Goal: Task Accomplishment & Management: Manage account settings

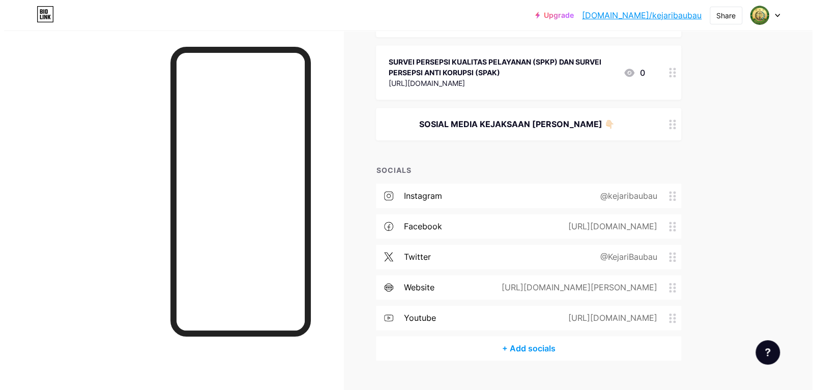
scroll to position [490, 0]
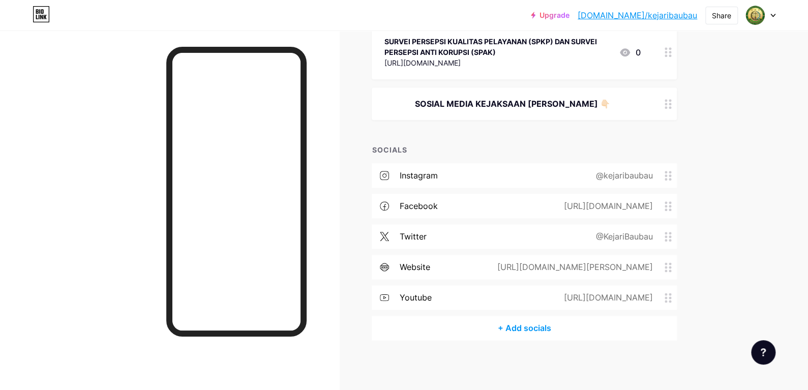
click at [532, 326] on div "+ Add socials" at bounding box center [524, 328] width 305 height 24
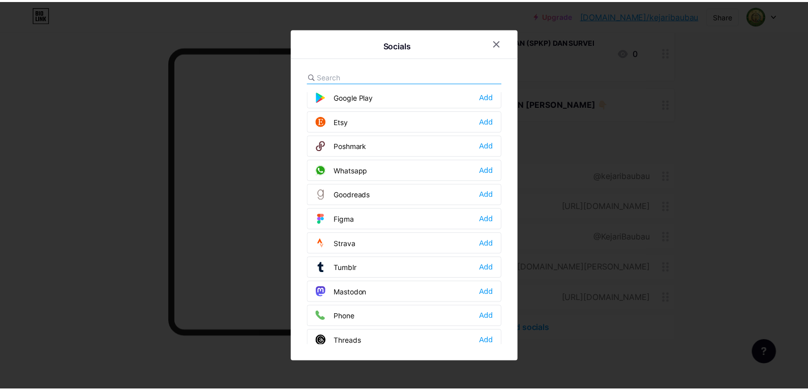
scroll to position [814, 0]
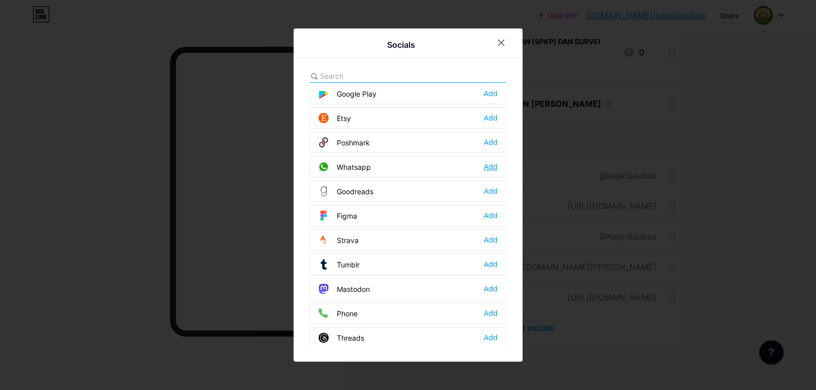
click at [490, 162] on div "Add" at bounding box center [491, 167] width 14 height 10
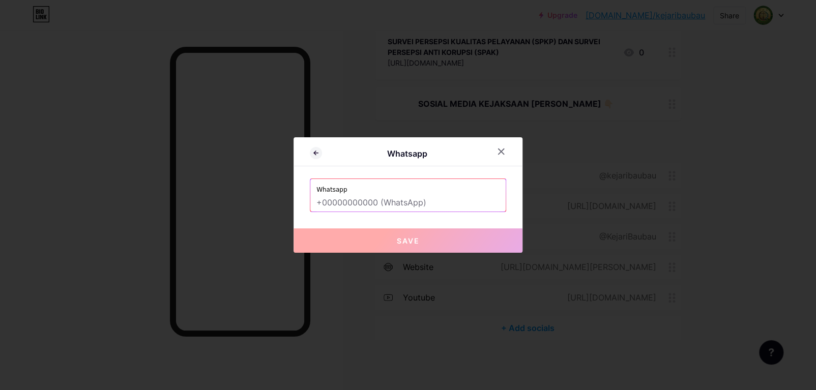
click at [422, 205] on input "text" at bounding box center [407, 202] width 183 height 17
paste input "[PHONE_NUMBER]"
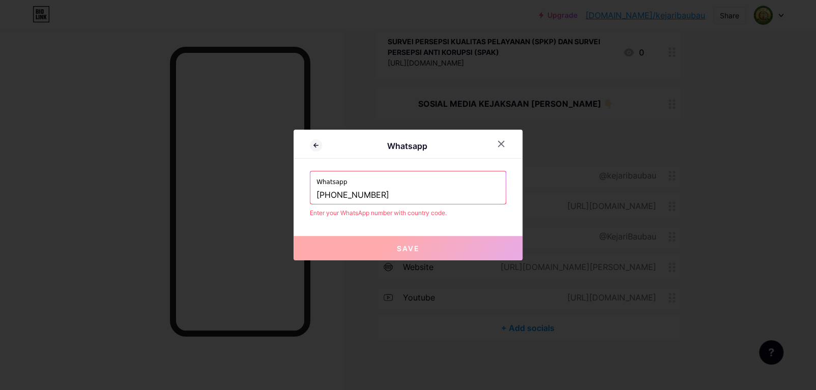
click at [327, 196] on input "[PHONE_NUMBER]" at bounding box center [407, 195] width 183 height 17
drag, startPoint x: 334, startPoint y: 194, endPoint x: 308, endPoint y: 199, distance: 25.8
click at [308, 199] on div "Whatsapp Whatsapp [PHONE_NUMBER] Enter your WhatsApp number with country code. …" at bounding box center [407, 195] width 229 height 131
click at [338, 196] on input "[PHONE_NUMBER]" at bounding box center [407, 195] width 183 height 17
click at [355, 191] on input "08131211-7209" at bounding box center [407, 195] width 183 height 17
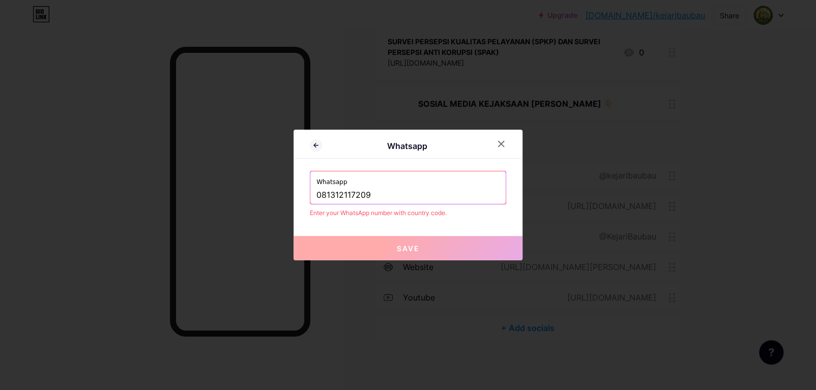
click at [413, 247] on span "Save" at bounding box center [408, 248] width 23 height 9
click at [410, 194] on input "081312117209" at bounding box center [407, 195] width 183 height 17
click at [321, 195] on input "081312117209" at bounding box center [407, 195] width 183 height 17
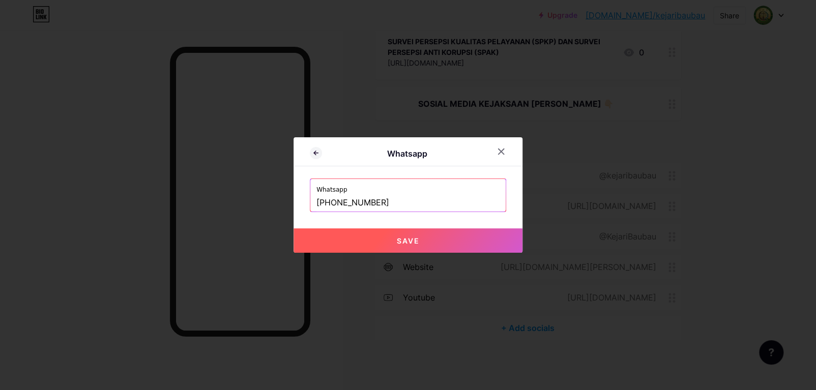
click at [342, 239] on button "Save" at bounding box center [407, 240] width 229 height 24
type input "[URL][DOMAIN_NAME][PHONE_NUMBER]"
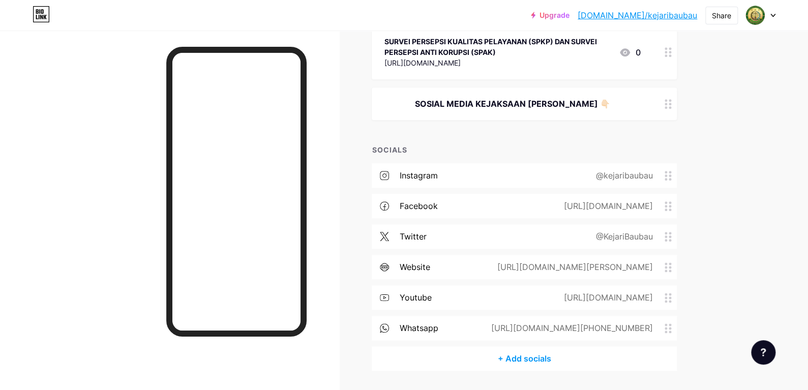
click at [670, 328] on icon at bounding box center [668, 328] width 7 height 10
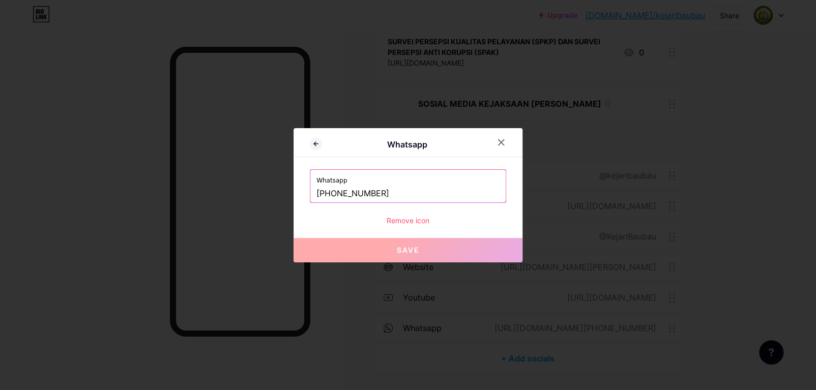
click at [408, 221] on div "Remove icon" at bounding box center [408, 220] width 196 height 11
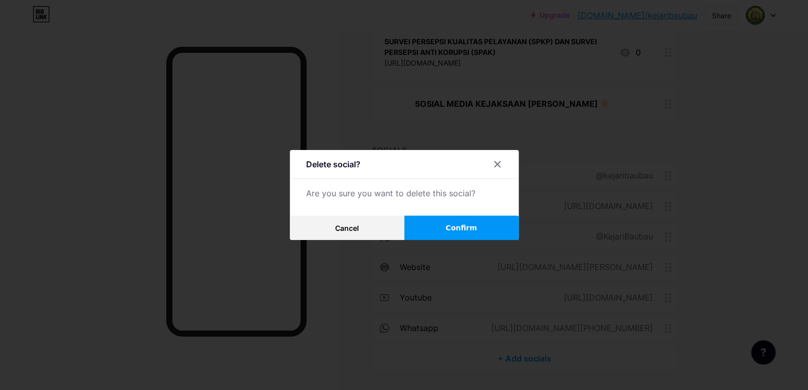
click at [455, 225] on span "Confirm" at bounding box center [462, 228] width 32 height 11
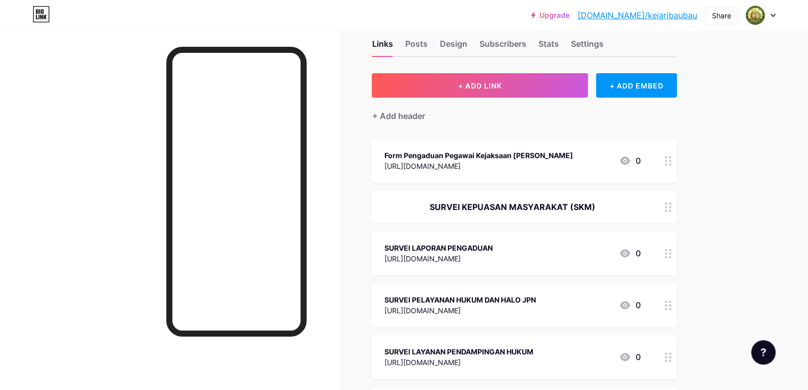
scroll to position [0, 0]
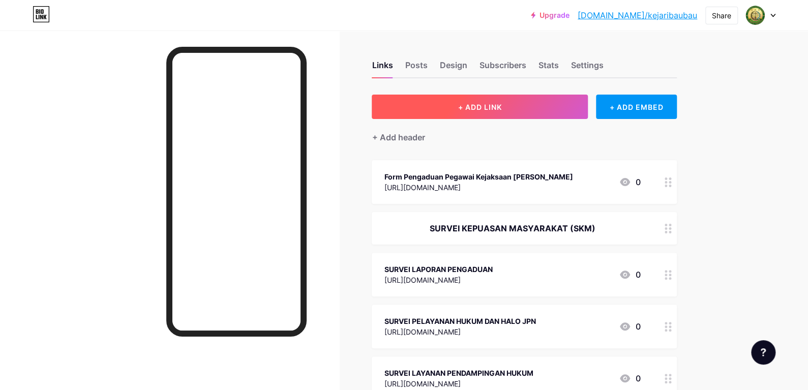
click at [480, 103] on span "+ ADD LINK" at bounding box center [480, 107] width 44 height 9
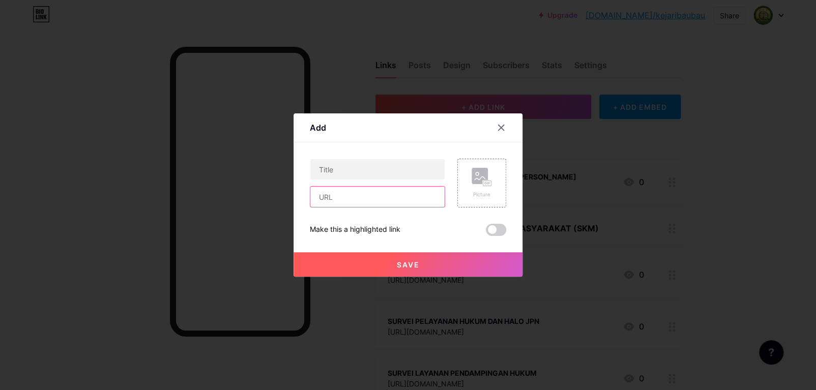
click at [393, 203] on input "text" at bounding box center [377, 197] width 134 height 20
paste input "[PHONE_NUMBER]"
click at [325, 196] on input "[PHONE_NUMBER]" at bounding box center [377, 197] width 134 height 20
click at [366, 197] on input "[PHONE_NUMBER]" at bounding box center [377, 197] width 134 height 20
click at [352, 195] on input "[PHONE_NUMBER]" at bounding box center [377, 197] width 134 height 20
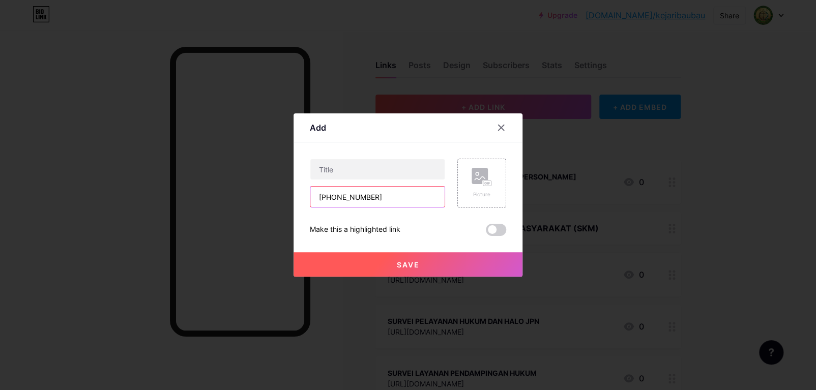
click at [350, 199] on input "[PHONE_NUMBER]" at bounding box center [377, 197] width 134 height 20
click at [335, 197] on input "[PHONE_NUMBER]" at bounding box center [377, 197] width 134 height 20
type input "[PHONE_NUMBER]"
click at [383, 171] on input "text" at bounding box center [377, 169] width 134 height 20
paste input "PTSP Kejaksaan [PERSON_NAME]"
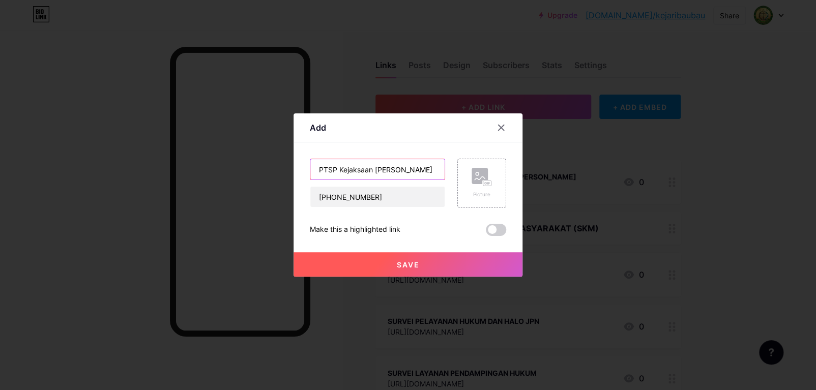
type input "PTSP Kejaksaan [PERSON_NAME]"
click at [423, 269] on button "Save" at bounding box center [407, 264] width 229 height 24
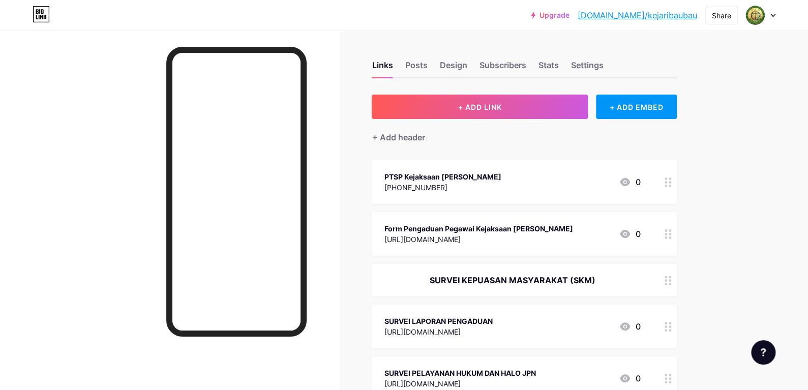
click at [425, 189] on div "[PHONE_NUMBER]" at bounding box center [442, 187] width 117 height 11
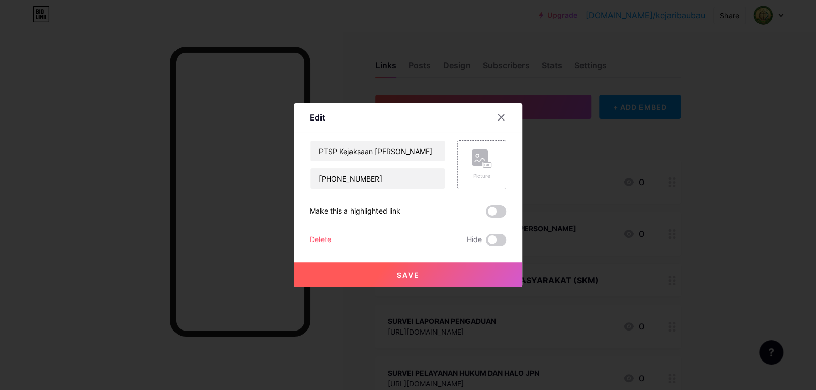
click at [594, 262] on div at bounding box center [408, 195] width 816 height 390
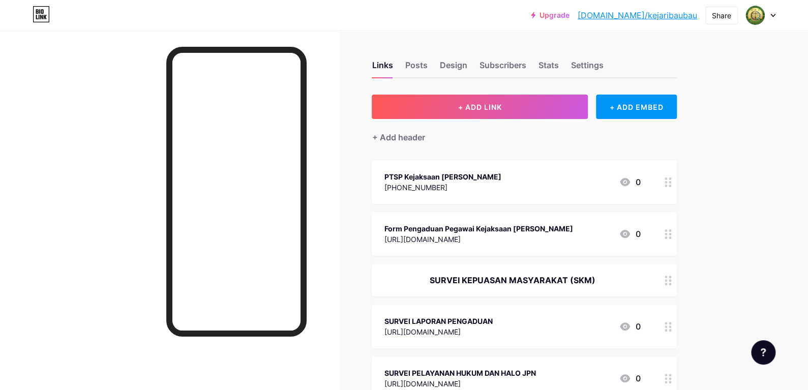
click at [670, 182] on icon at bounding box center [668, 183] width 7 height 10
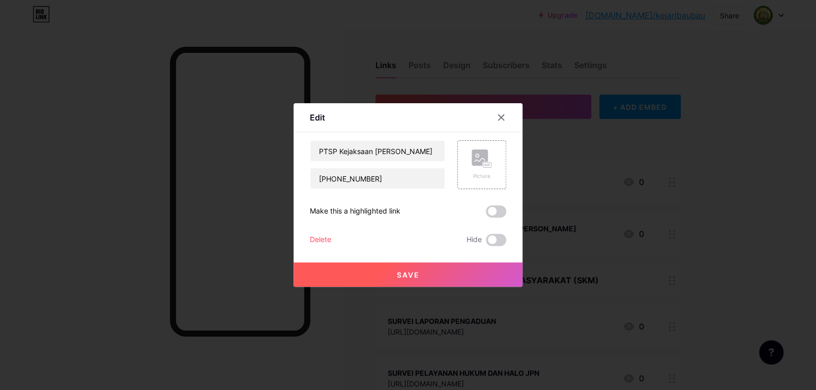
click at [313, 239] on div "Delete" at bounding box center [320, 240] width 21 height 12
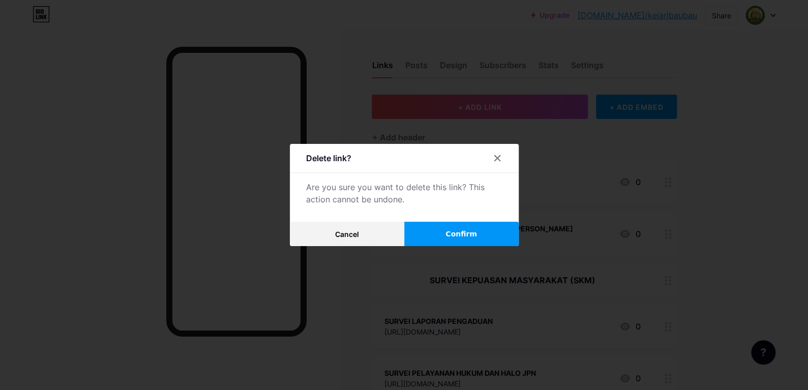
click at [457, 235] on span "Confirm" at bounding box center [462, 234] width 32 height 11
